Goal: Task Accomplishment & Management: Manage account settings

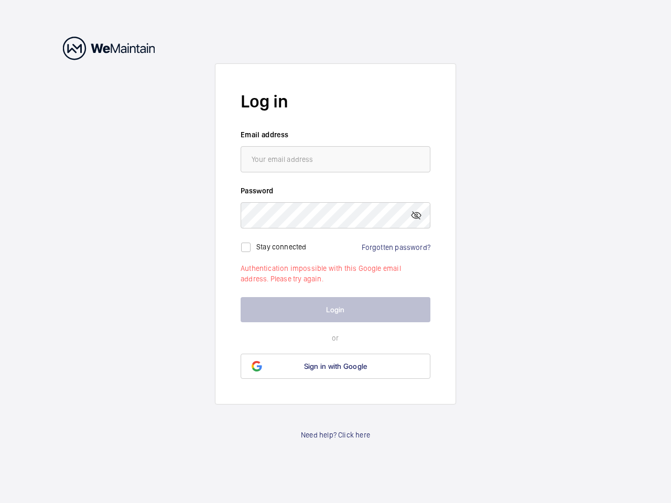
click at [416, 215] on mat-icon at bounding box center [416, 215] width 13 height 13
click at [246, 247] on input "checkbox" at bounding box center [245, 247] width 21 height 21
click at [281, 246] on label "Stay connected" at bounding box center [281, 246] width 50 height 8
checkbox input "true"
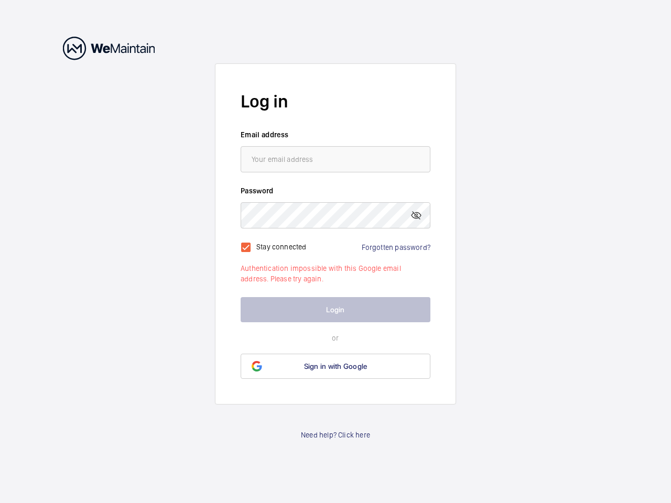
click at [335, 366] on span "Sign in with Google" at bounding box center [335, 366] width 63 height 8
